Goal: Task Accomplishment & Management: Manage account settings

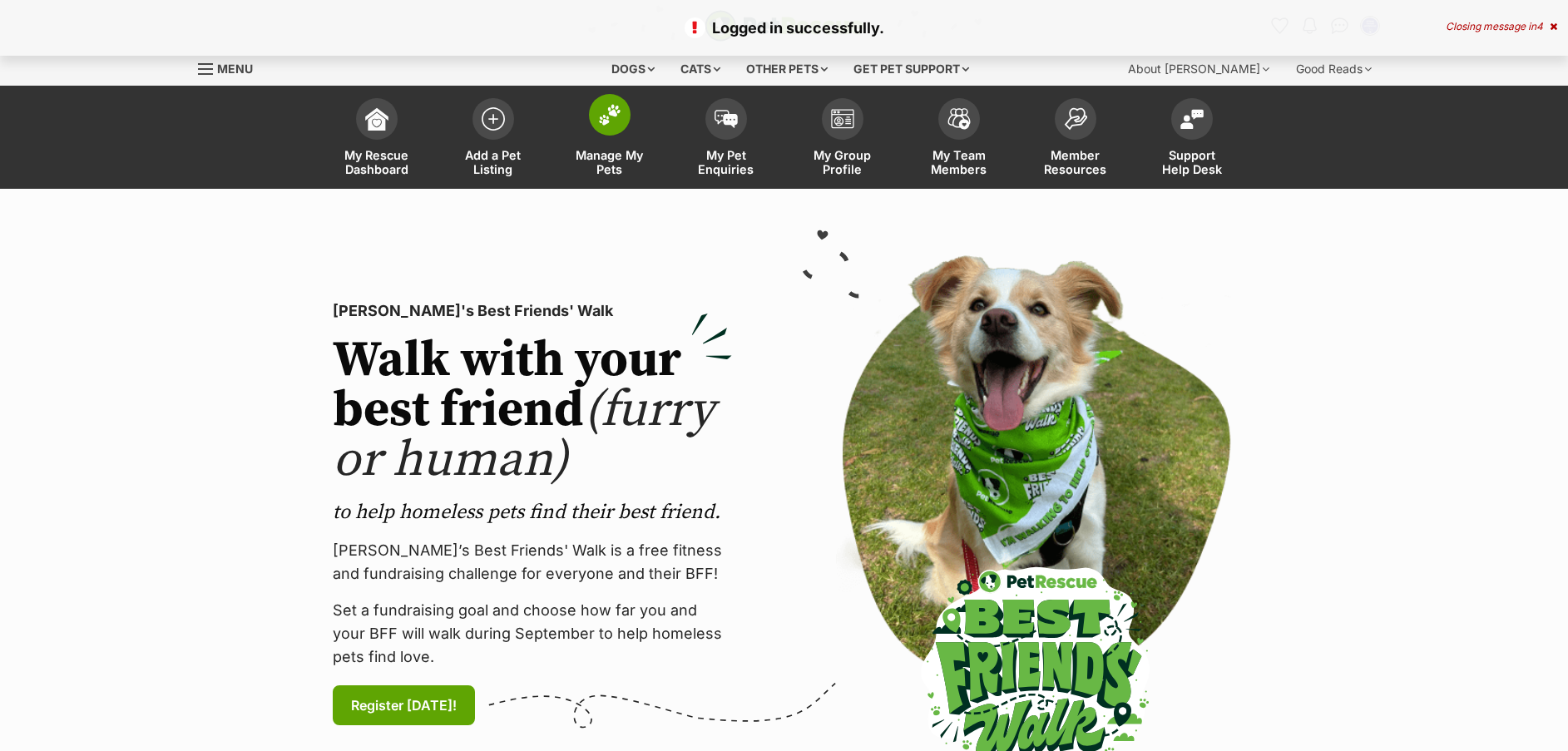
click at [618, 99] on span at bounding box center [609, 114] width 42 height 42
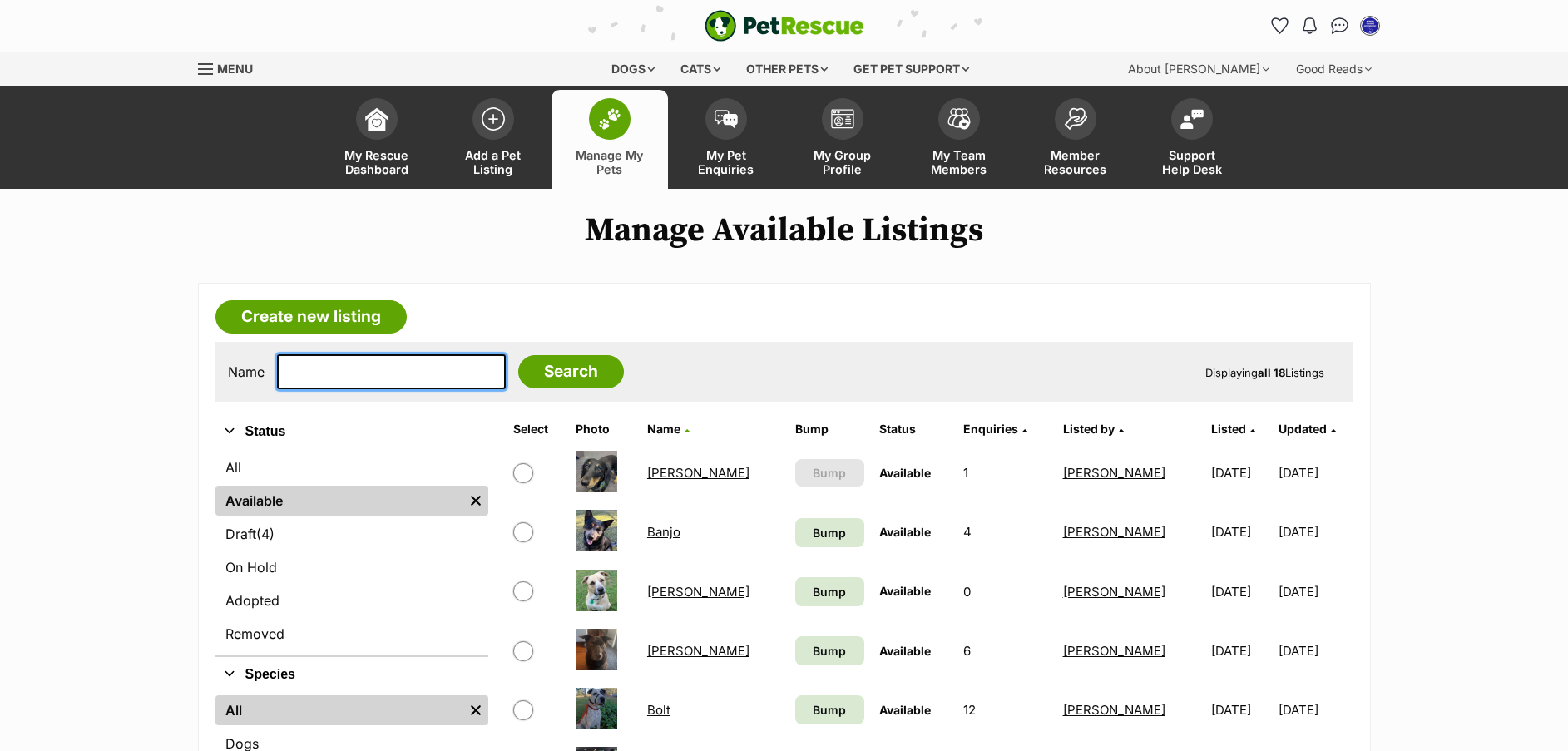
click at [383, 366] on input "text" at bounding box center [391, 371] width 229 height 35
type input "razy"
click at [523, 385] on input "Search" at bounding box center [570, 371] width 105 height 33
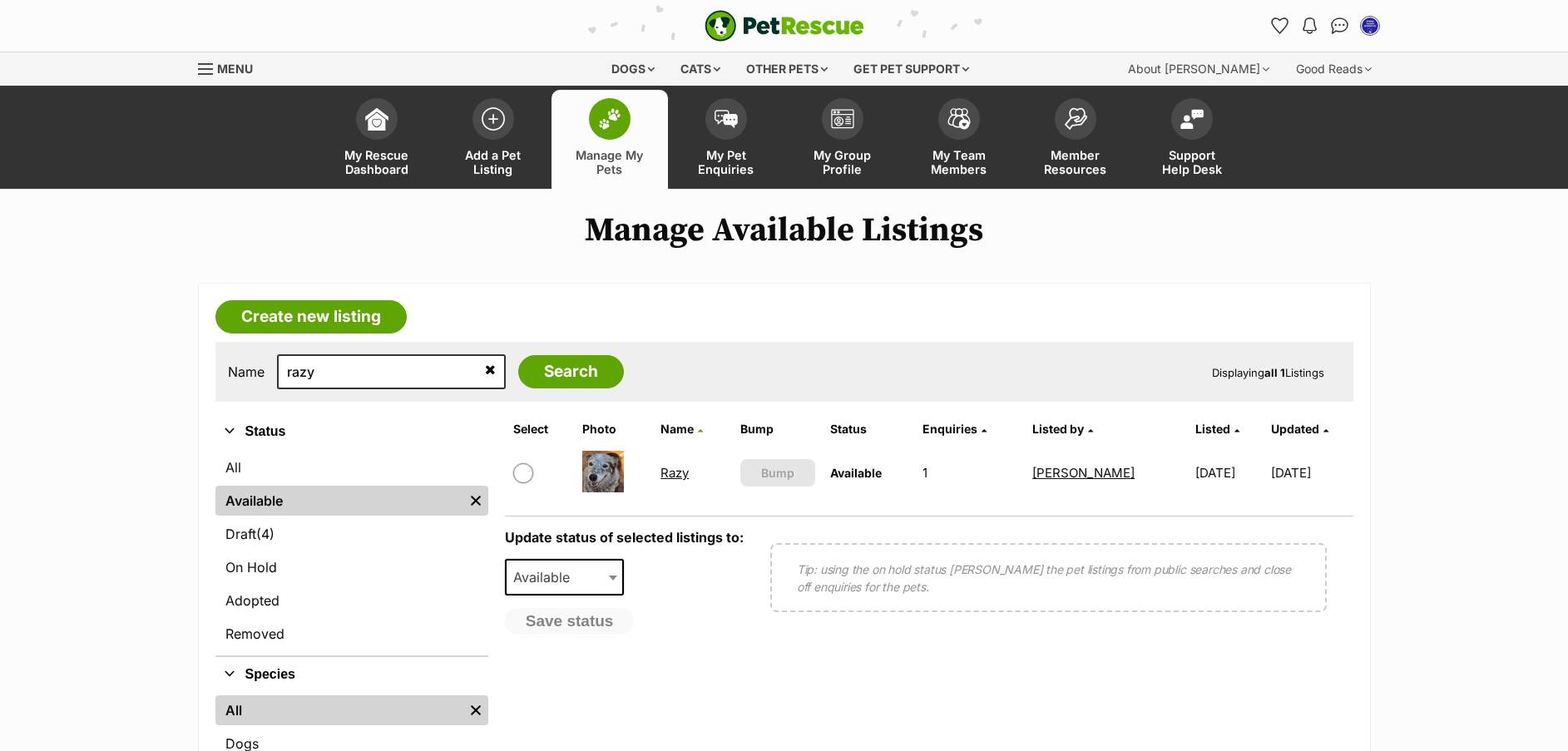
click at [667, 470] on link "Razy" at bounding box center [674, 473] width 28 height 15
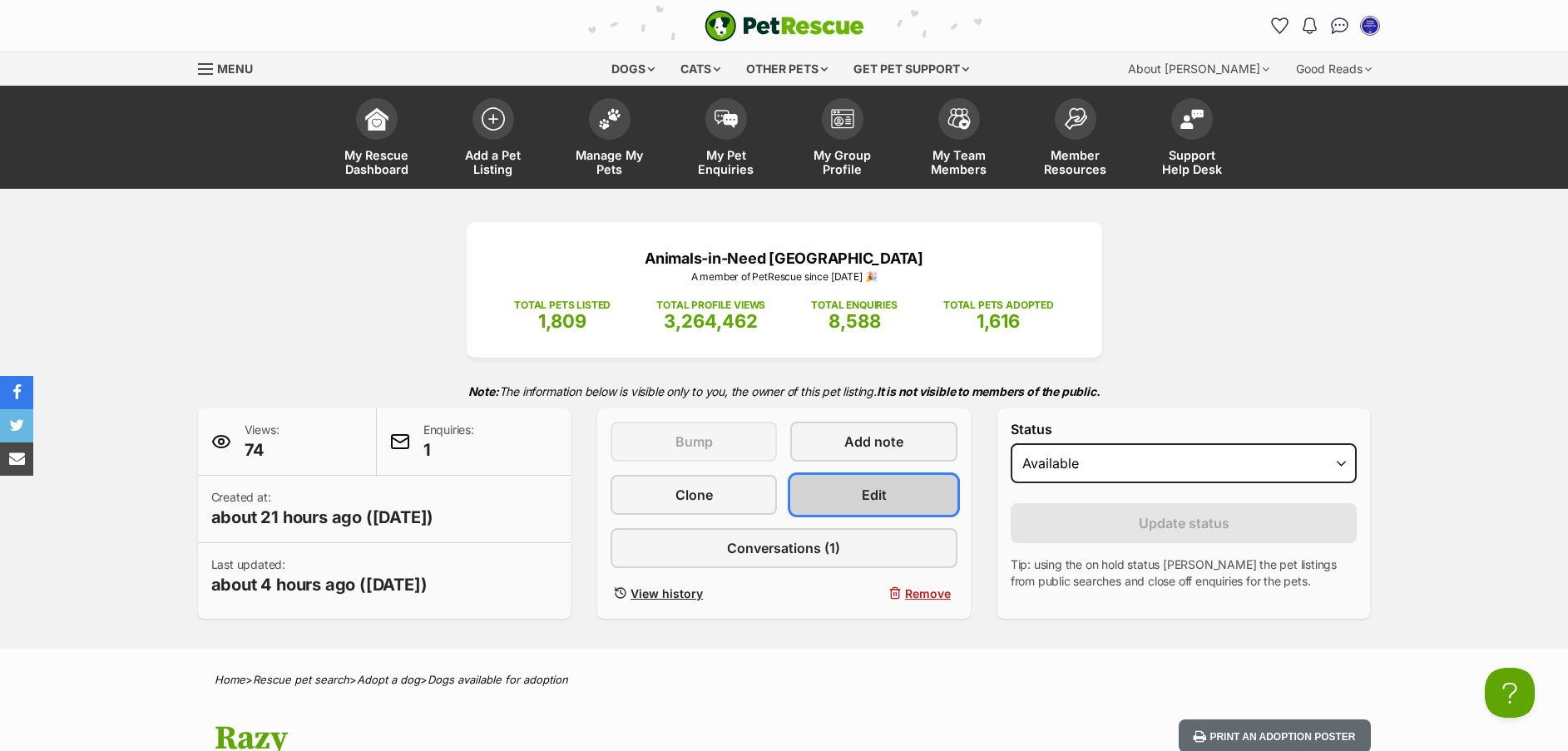
click at [835, 496] on link "Edit" at bounding box center [873, 494] width 166 height 40
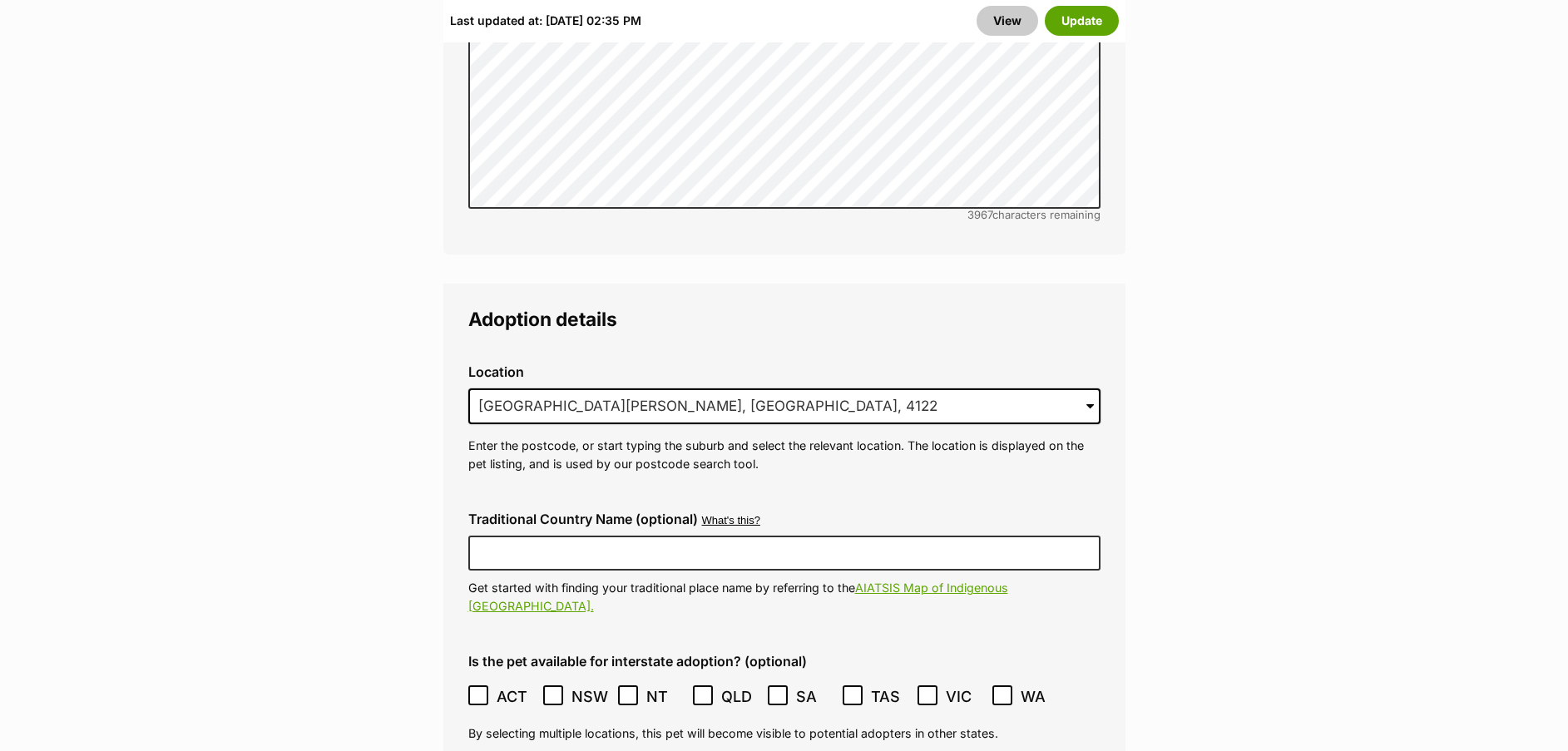
scroll to position [4786, 0]
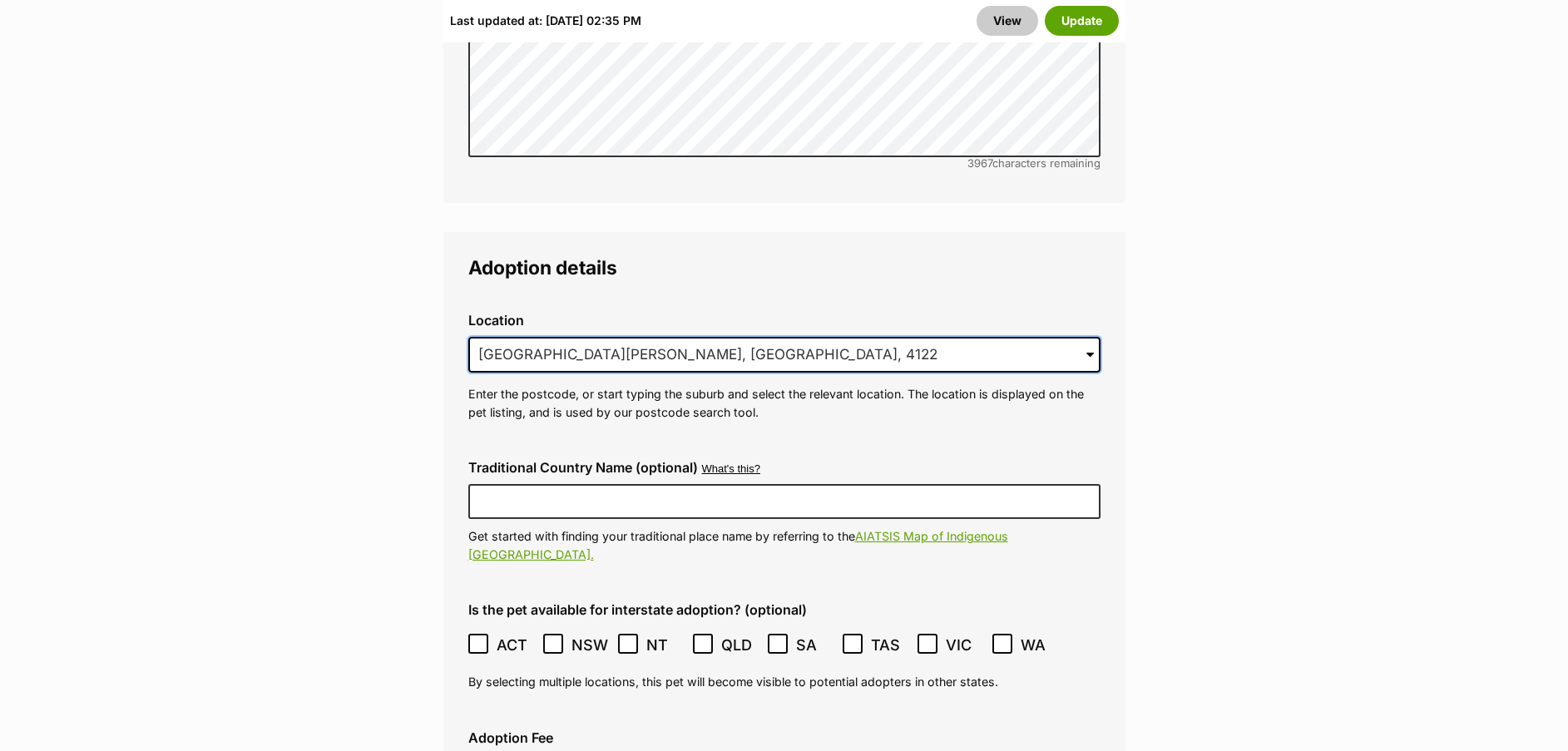
drag, startPoint x: 705, startPoint y: 315, endPoint x: 324, endPoint y: 316, distance: 381.0
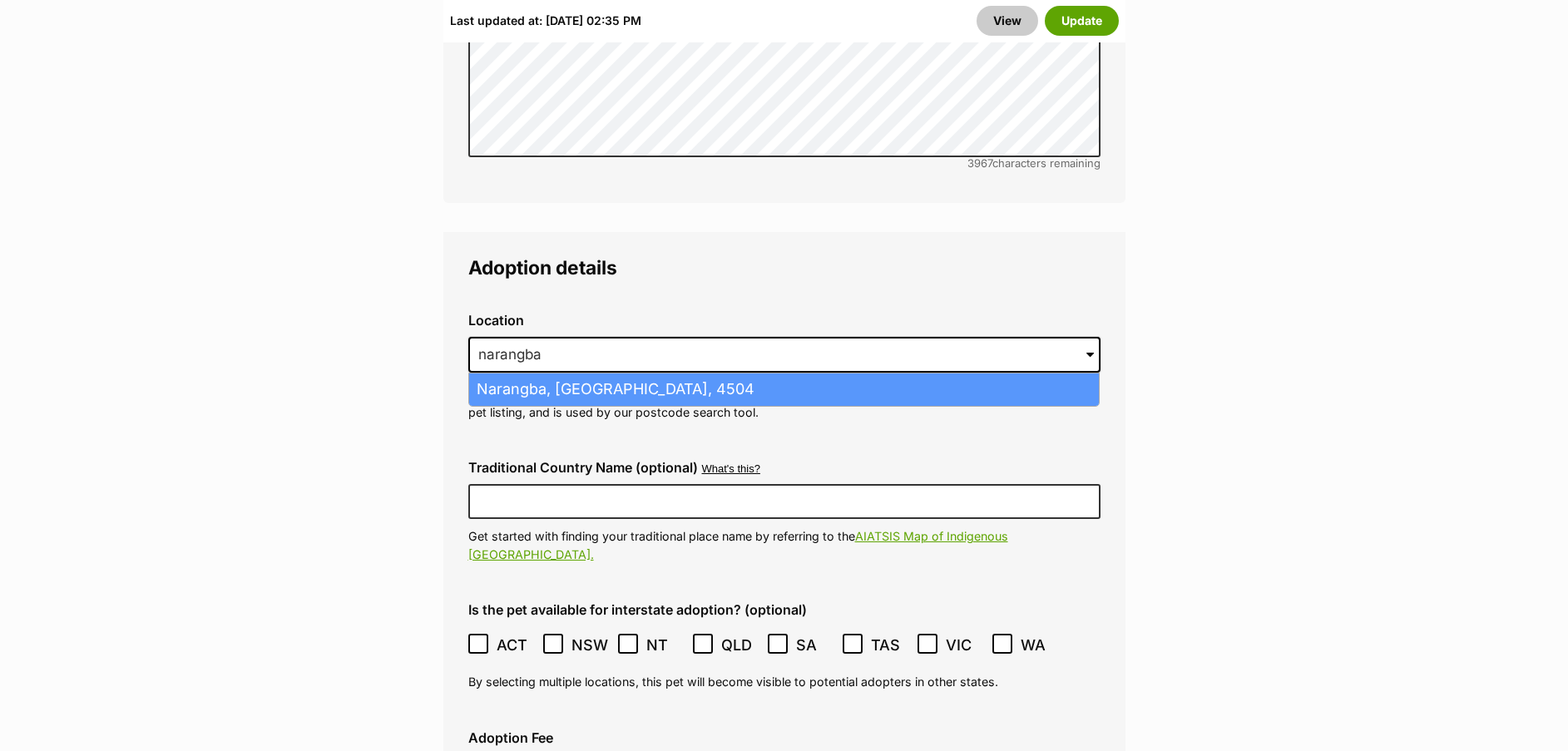
click at [559, 373] on li "Narangba, [GEOGRAPHIC_DATA], 4504" at bounding box center [783, 390] width 629 height 33
type input "Narangba, [GEOGRAPHIC_DATA], 4504"
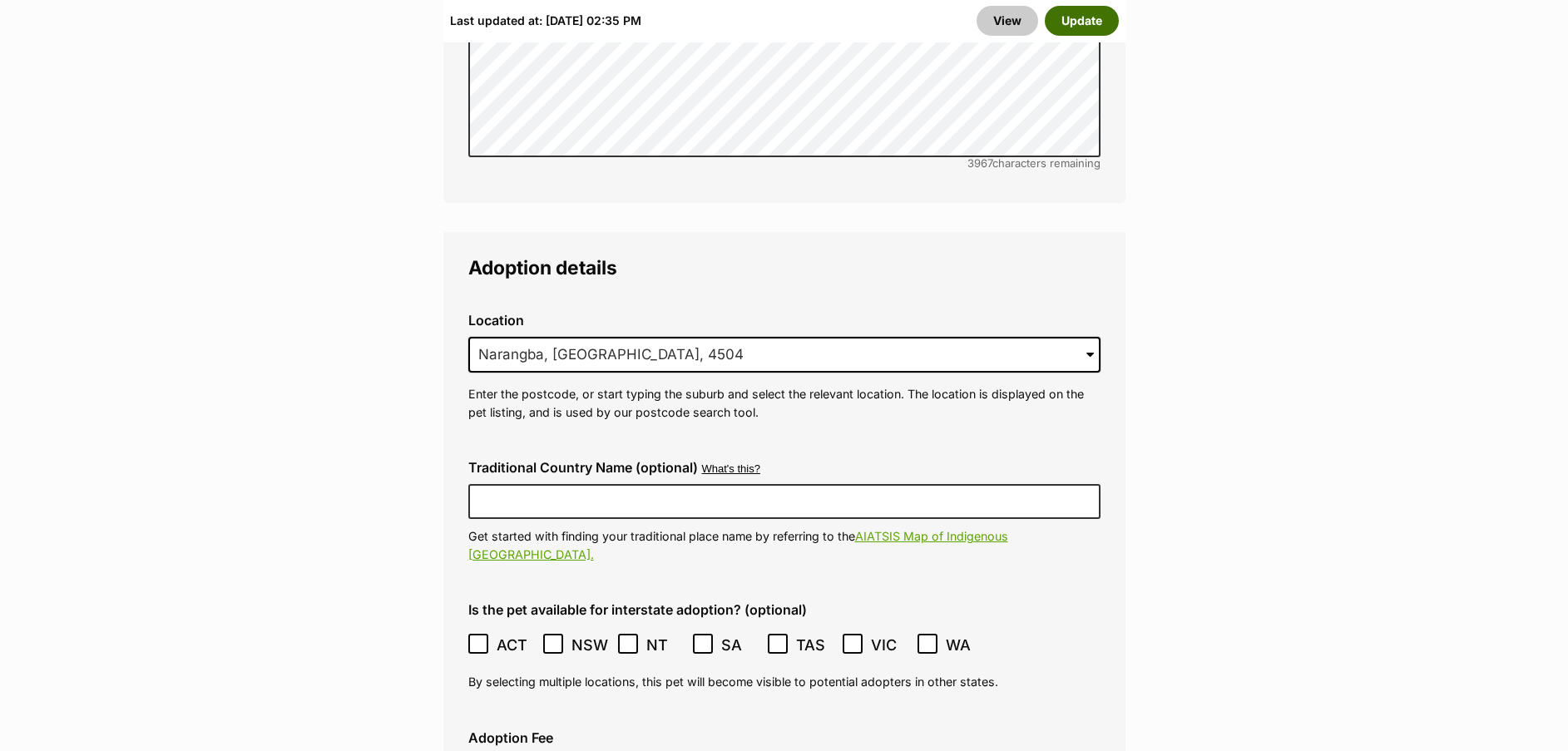
click at [1076, 31] on button "Update" at bounding box center [1081, 20] width 74 height 30
